Goal: Task Accomplishment & Management: Use online tool/utility

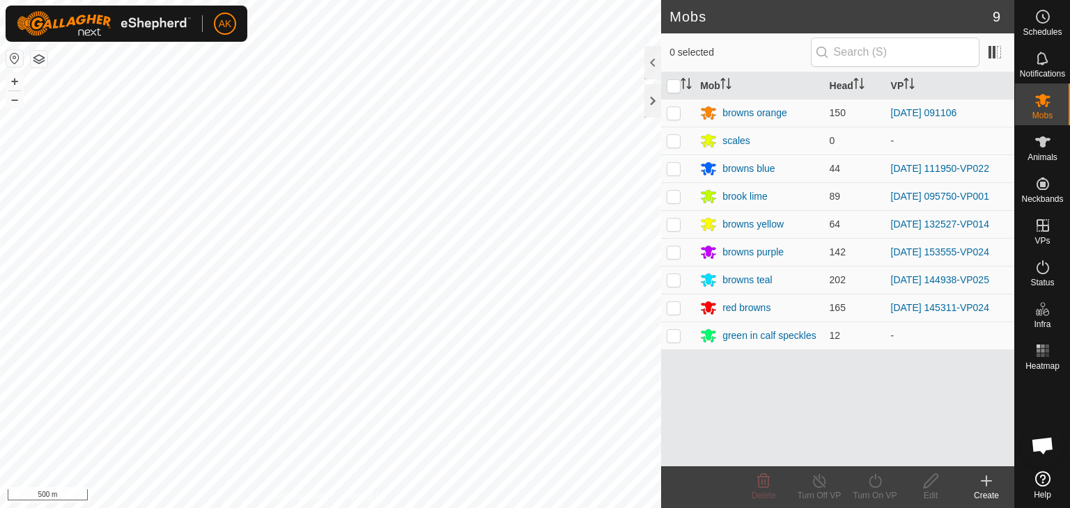
click at [210, 40] on div "AK Schedules Notifications Mobs Animals Neckbands VPs Status Infra Heatmap Help…" at bounding box center [535, 254] width 1070 height 508
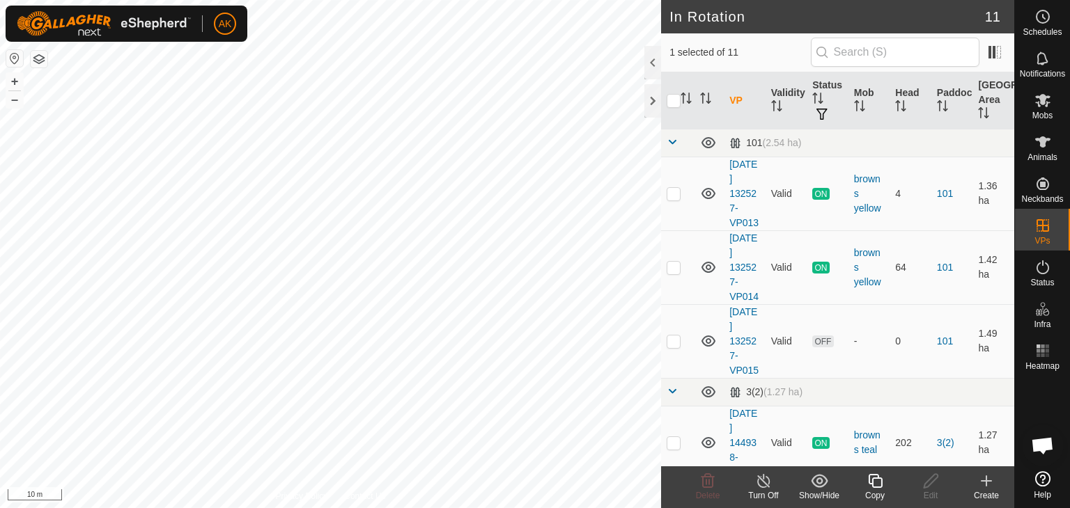
click at [872, 485] on icon at bounding box center [875, 481] width 14 height 14
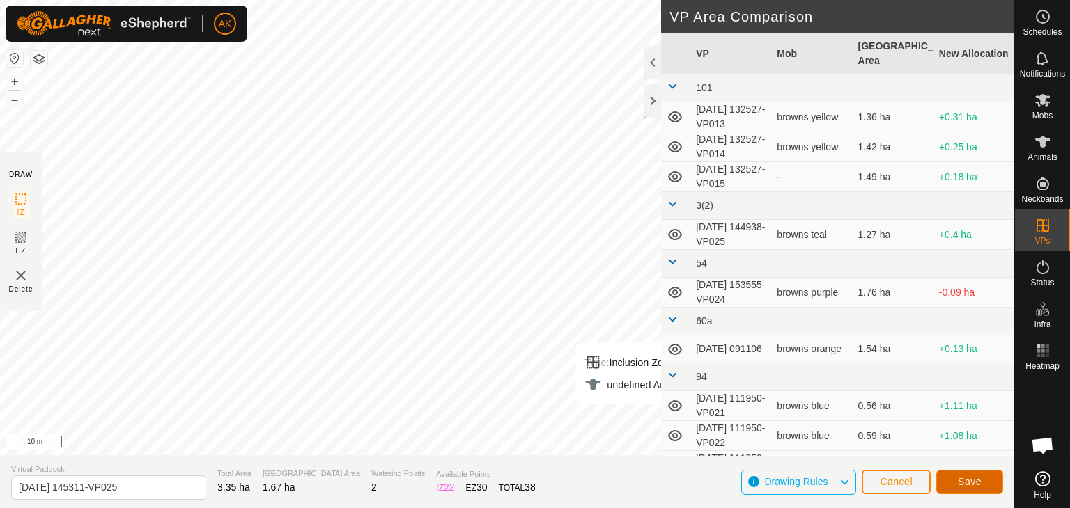
click at [965, 485] on span "Save" at bounding box center [970, 481] width 24 height 11
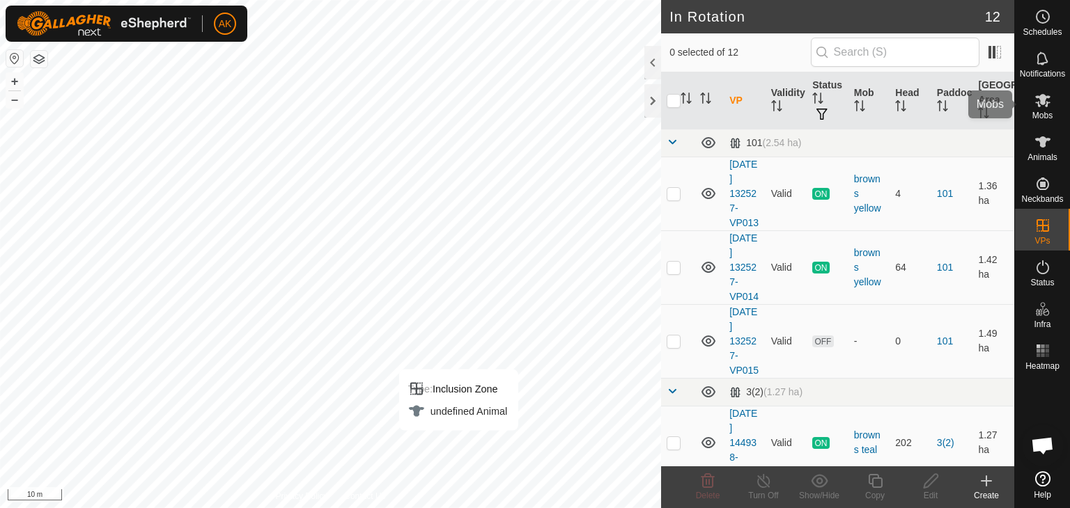
click at [1047, 99] on icon at bounding box center [1042, 100] width 17 height 17
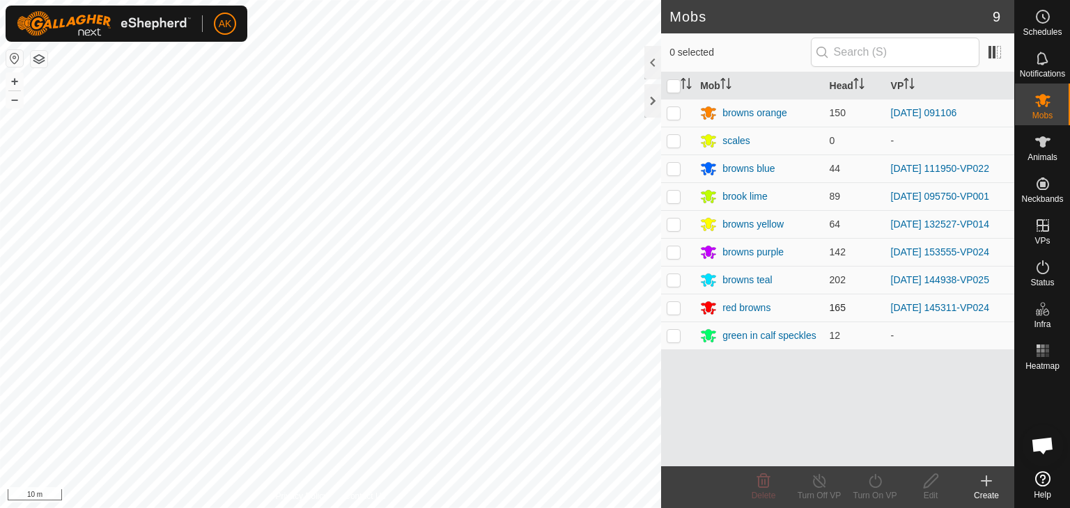
click at [671, 307] on p-checkbox at bounding box center [673, 307] width 14 height 11
checkbox input "true"
click at [875, 478] on icon at bounding box center [874, 481] width 13 height 14
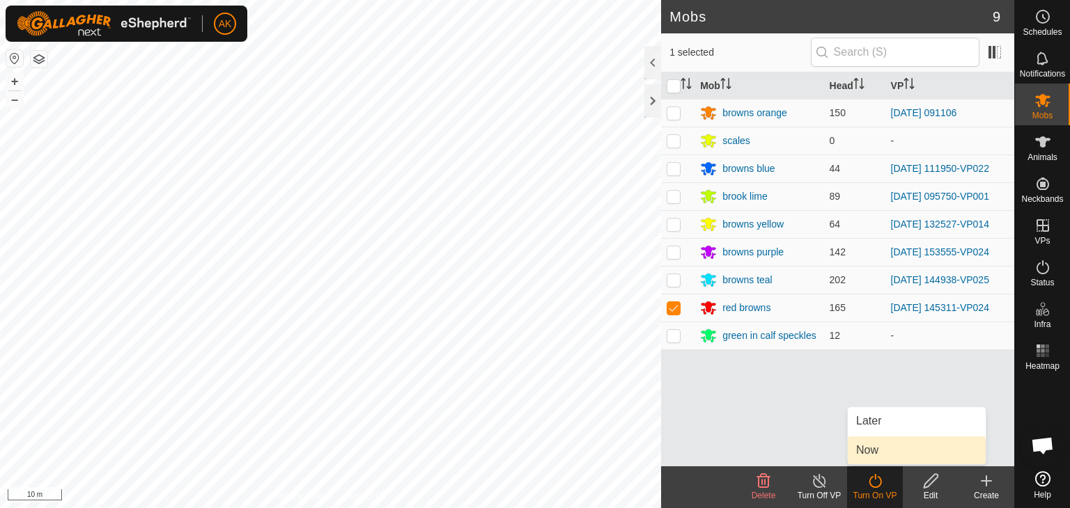
click at [872, 448] on link "Now" at bounding box center [917, 451] width 138 height 28
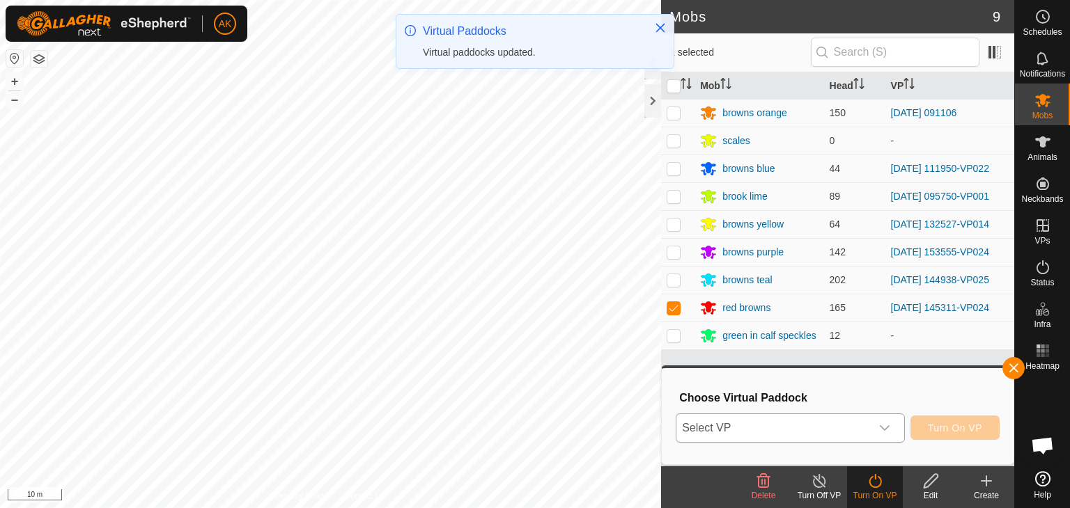
click at [885, 431] on icon "dropdown trigger" at bounding box center [884, 428] width 11 height 11
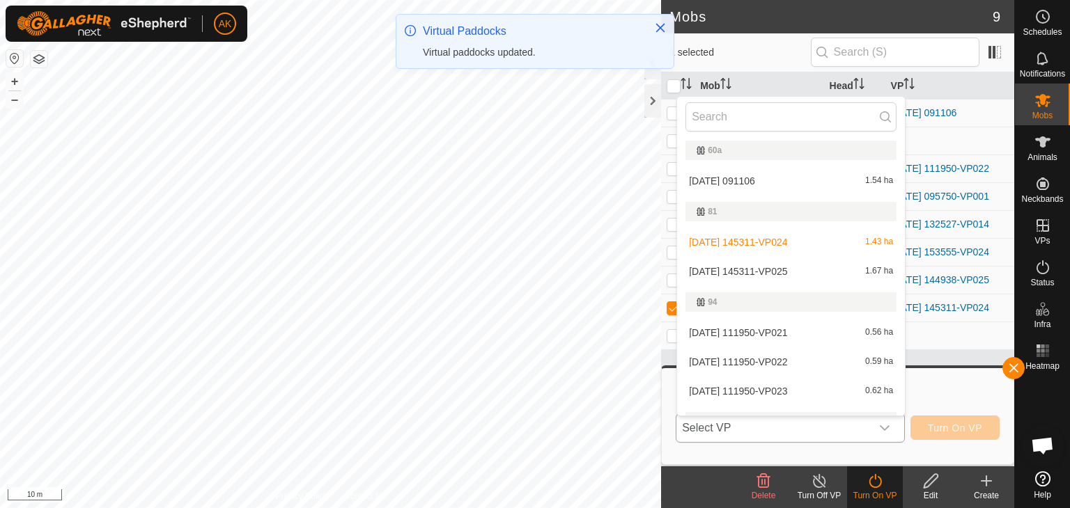
scroll to position [295, 0]
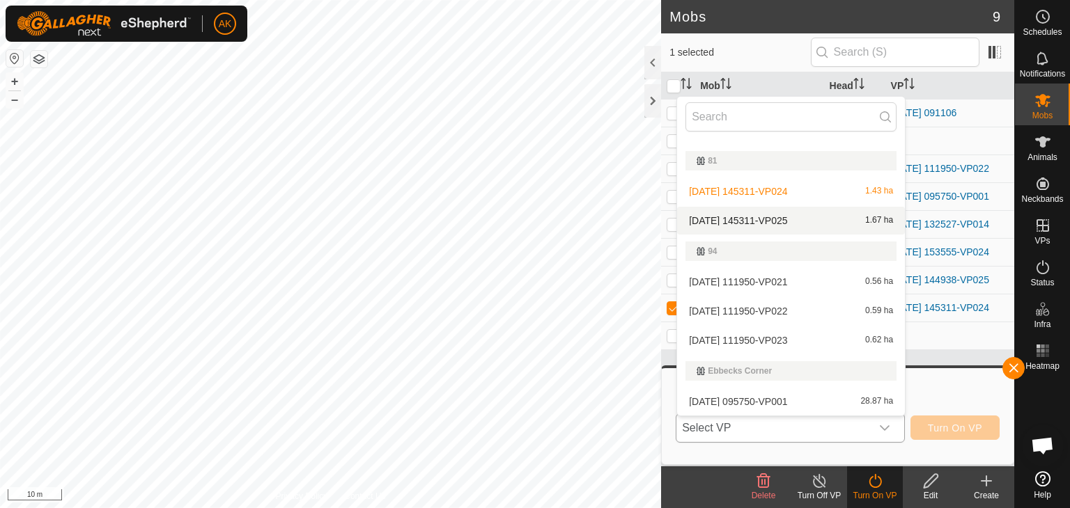
click at [727, 218] on li "[DATE] 145311-VP025 1.67 ha" at bounding box center [791, 221] width 228 height 28
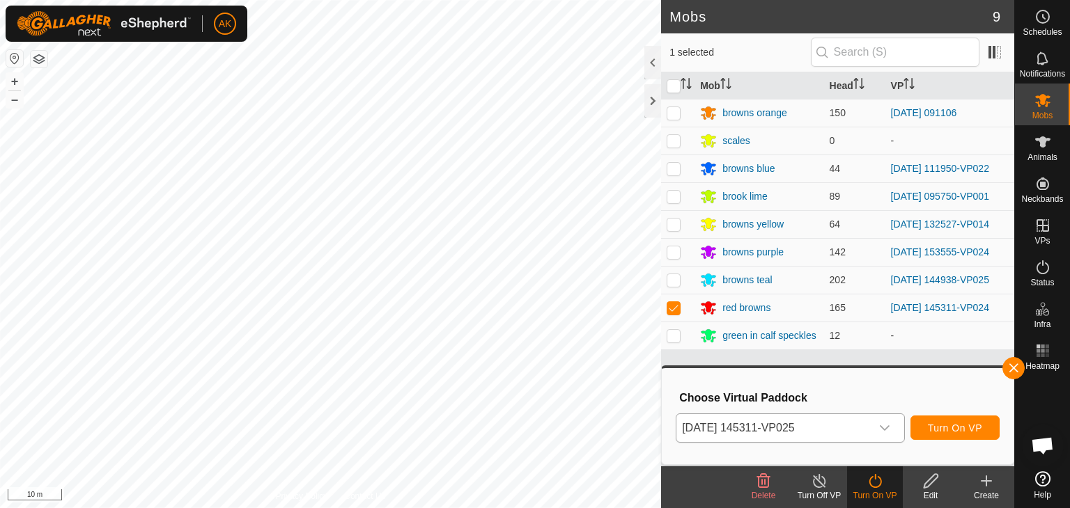
click at [947, 443] on div "[DATE] 145311-VP025 Turn On VP" at bounding box center [838, 428] width 324 height 33
click at [949, 424] on span "Turn On VP" at bounding box center [955, 428] width 54 height 11
